Goal: Task Accomplishment & Management: Complete application form

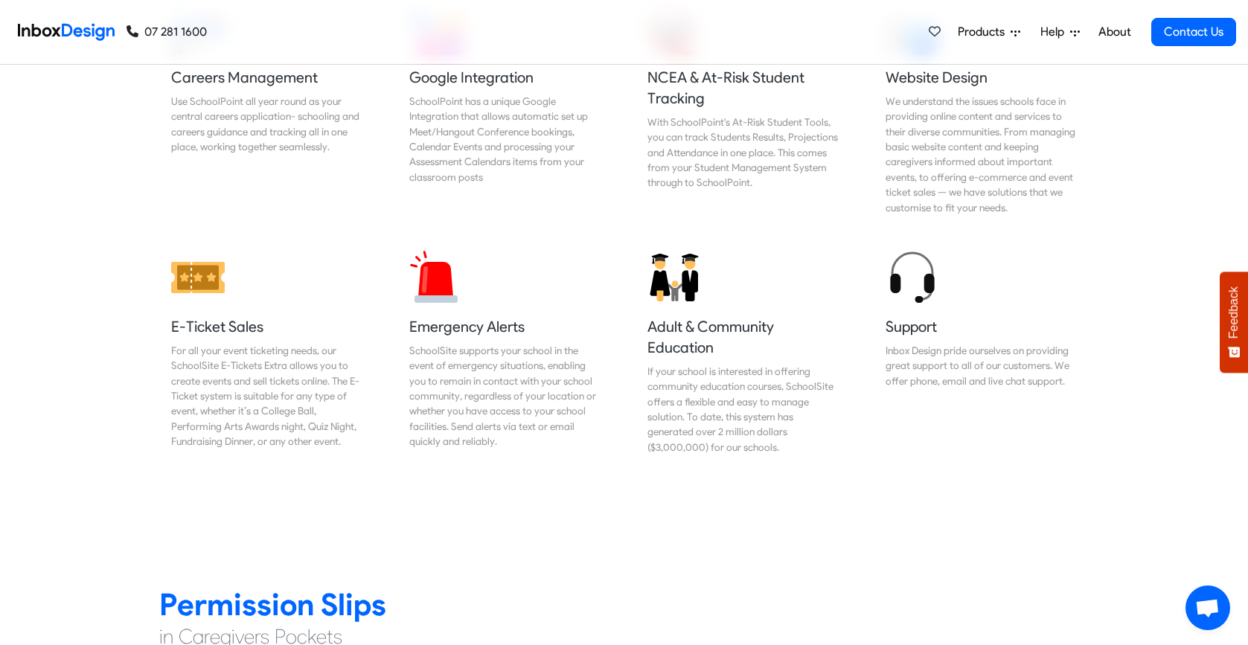
scroll to position [1577, 0]
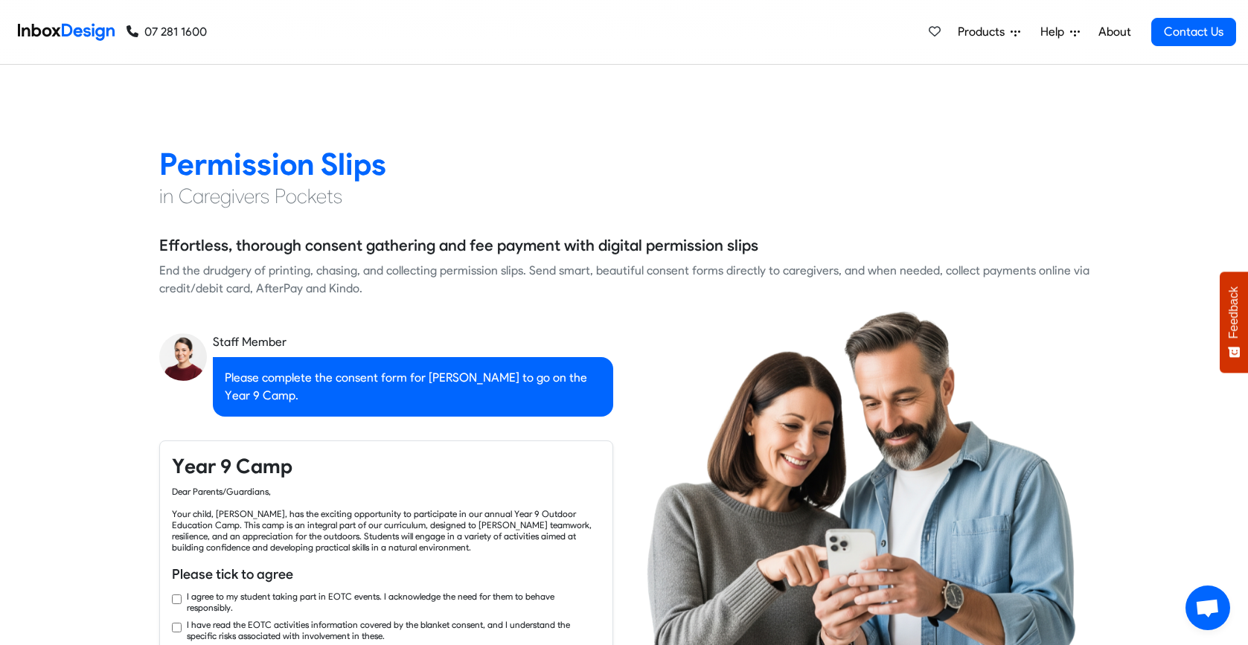
checkbox input "true"
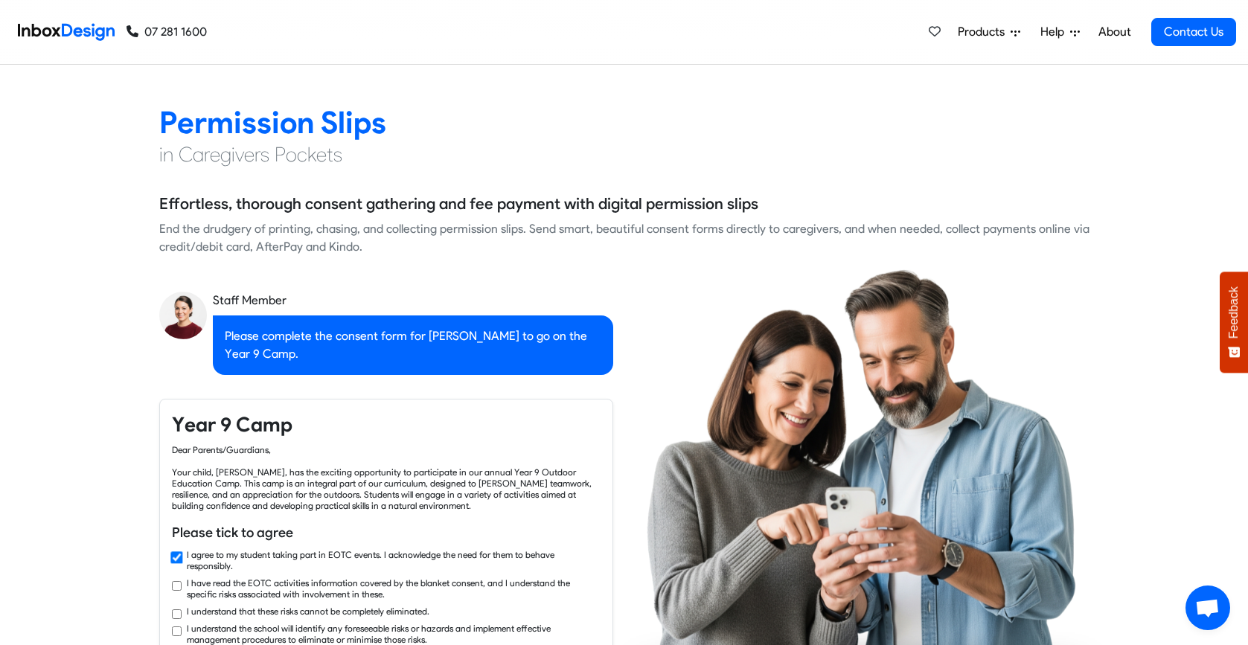
checkbox input "true"
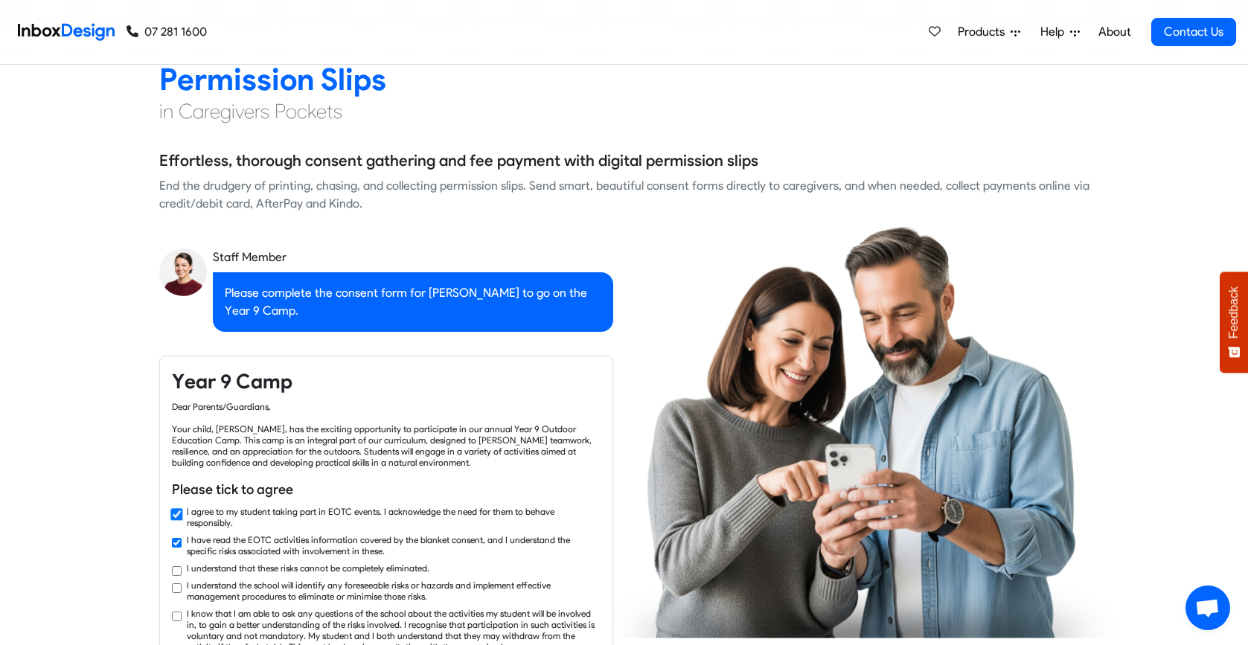
scroll to position [2113, 0]
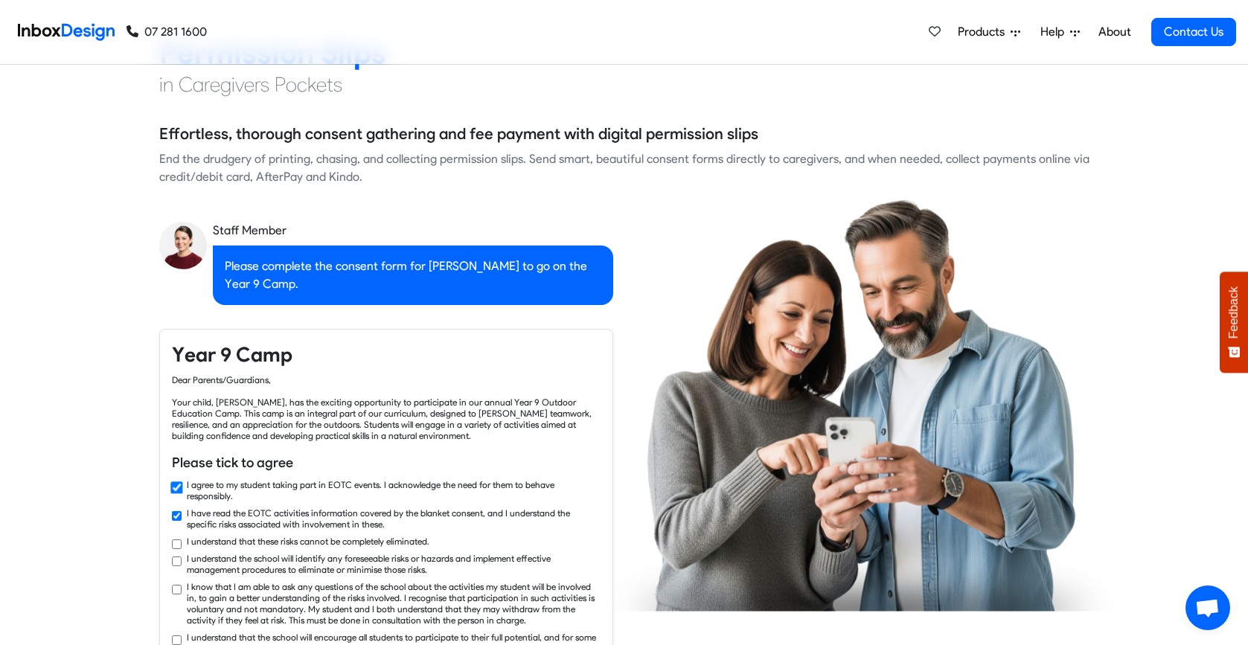
checkbox input "true"
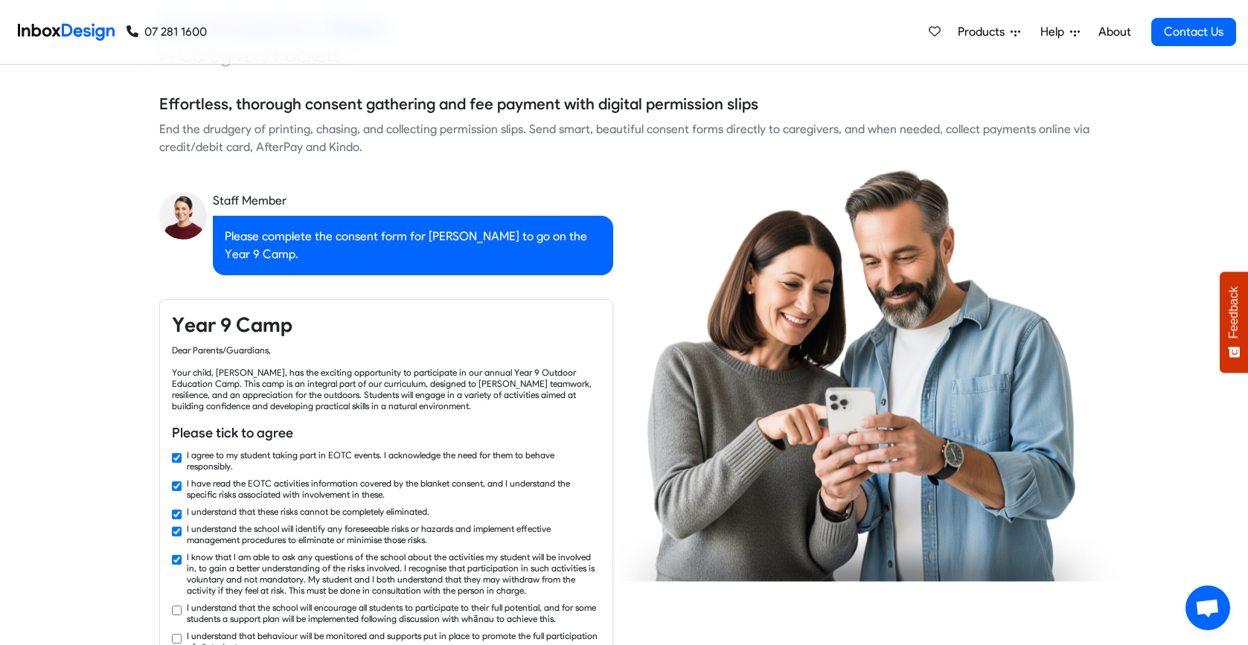
checkbox input "true"
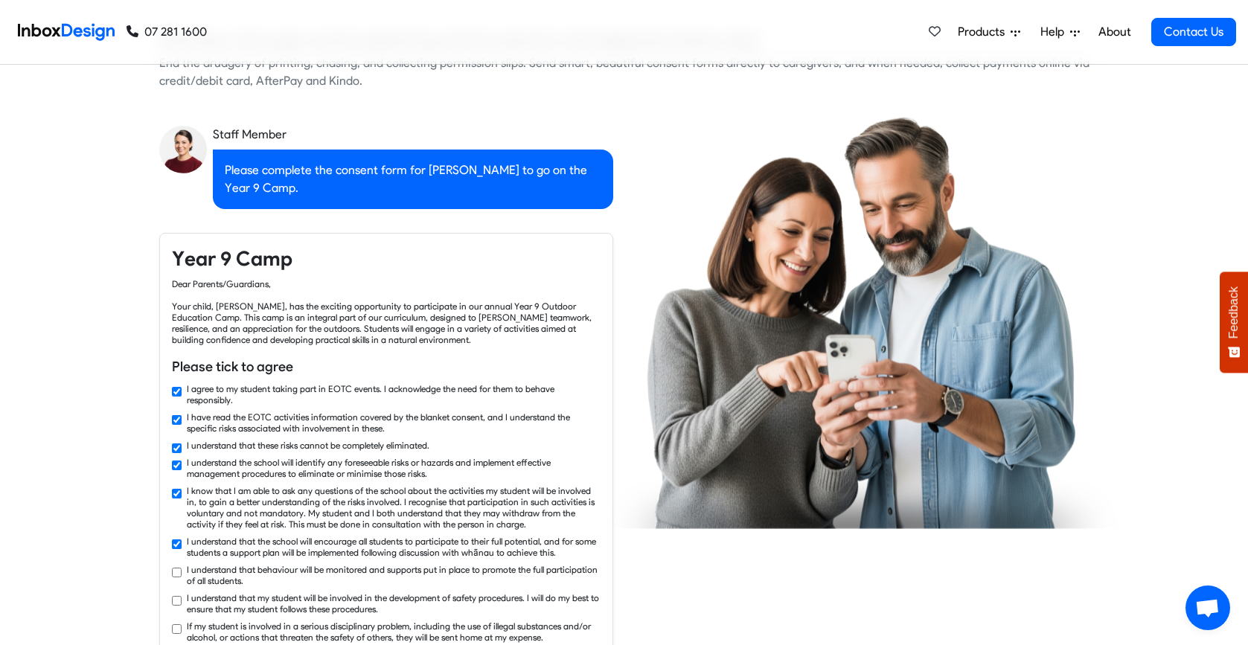
checkbox input "true"
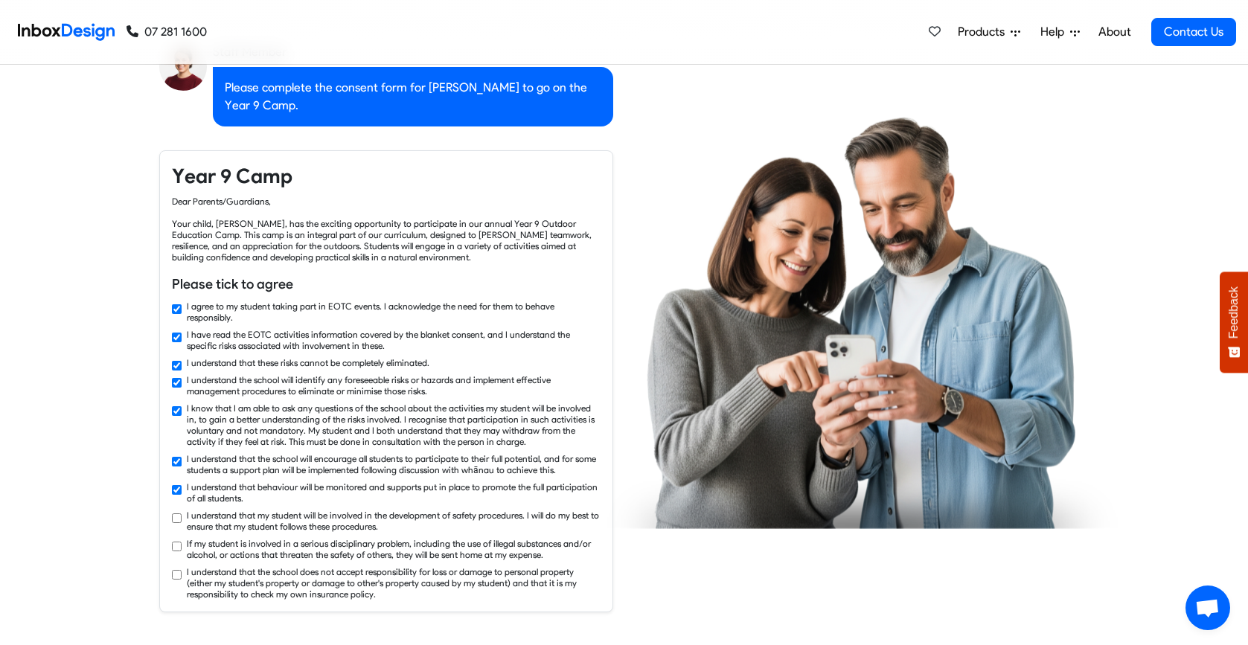
checkbox input "true"
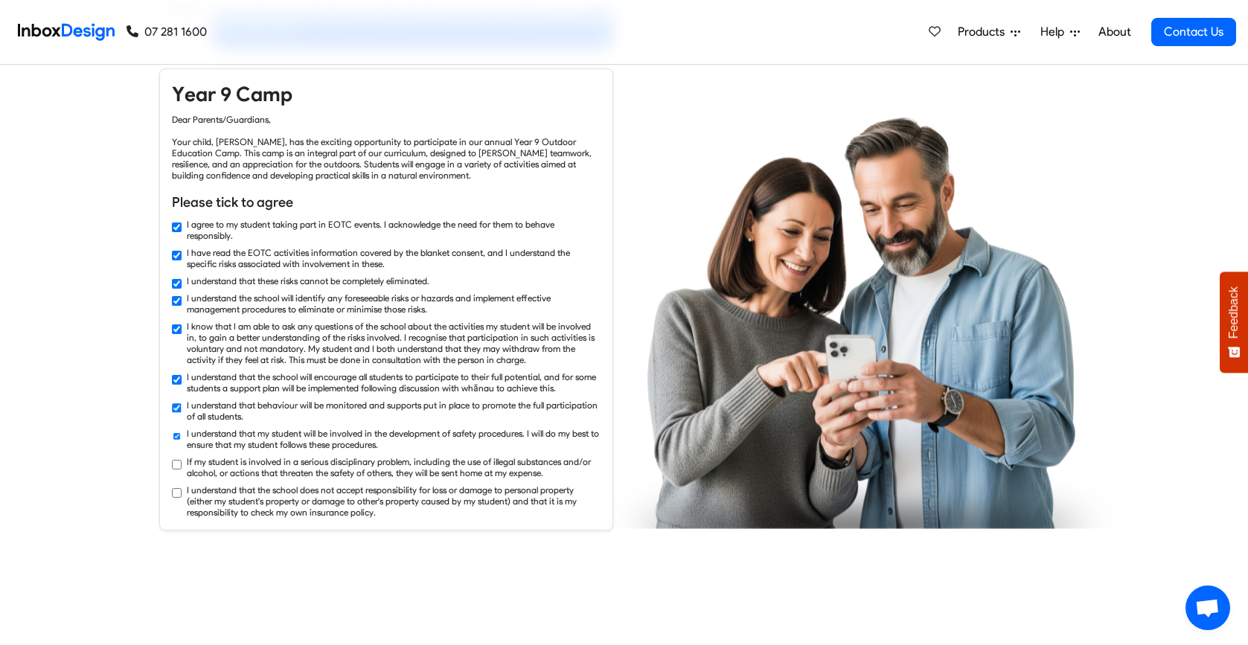
checkbox input "true"
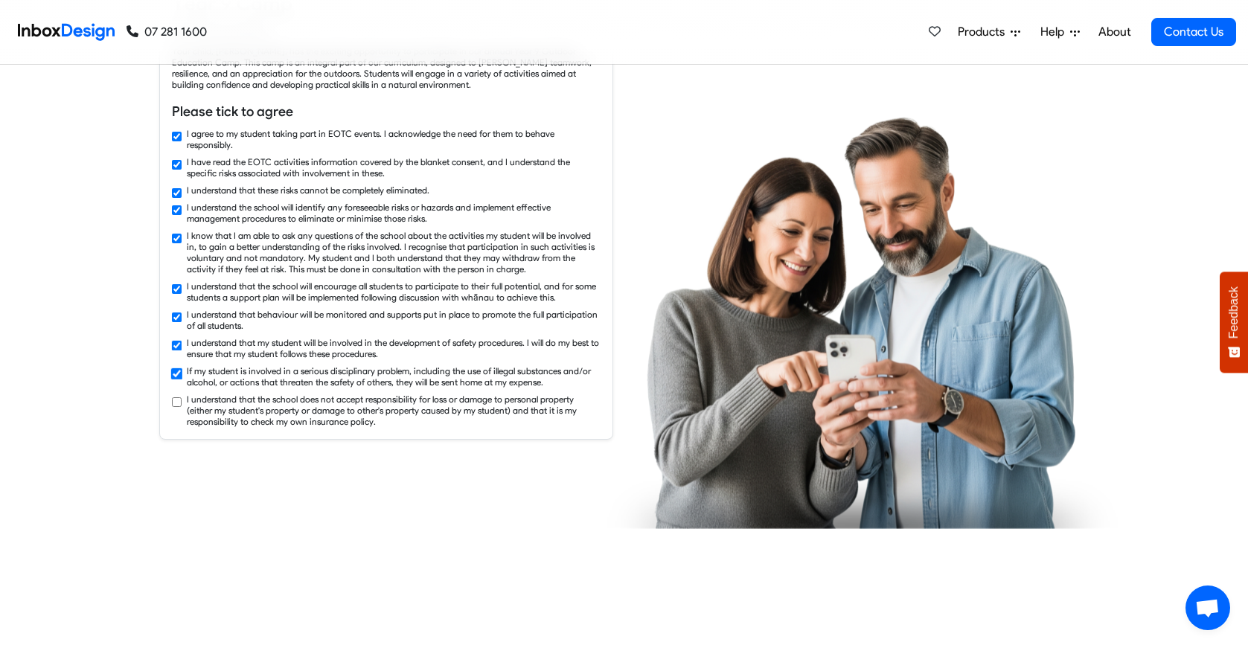
checkbox input "true"
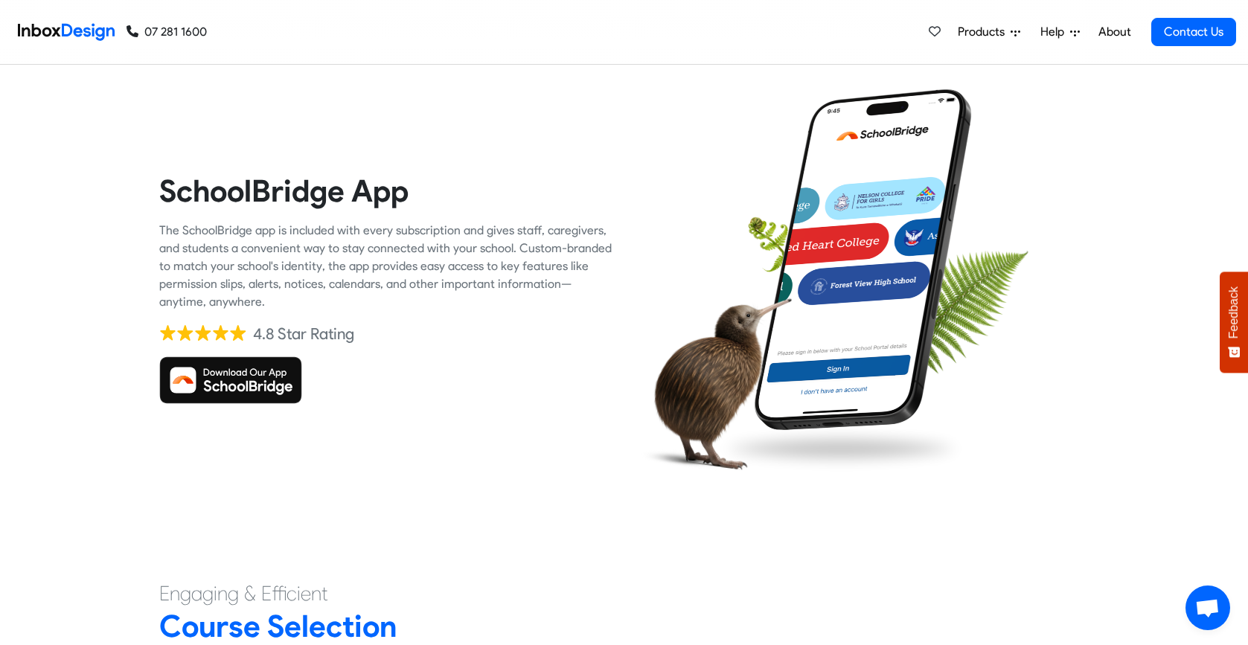
scroll to position [3274, 0]
